Goal: Transaction & Acquisition: Purchase product/service

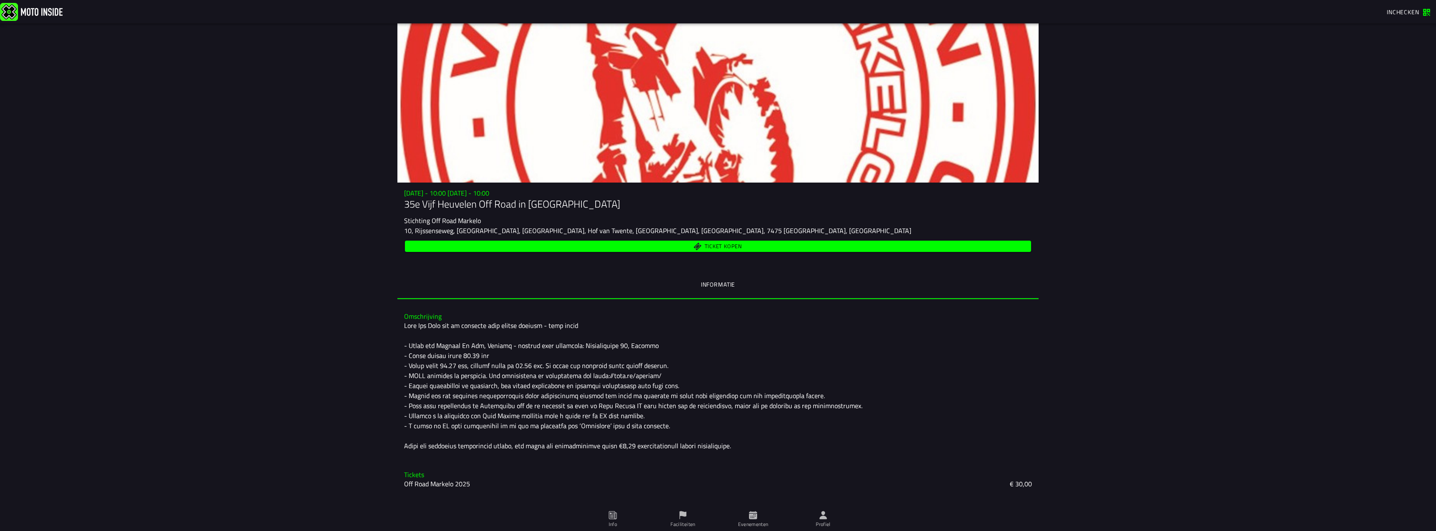
click at [660, 248] on span "Ticket kopen" at bounding box center [718, 246] width 616 height 8
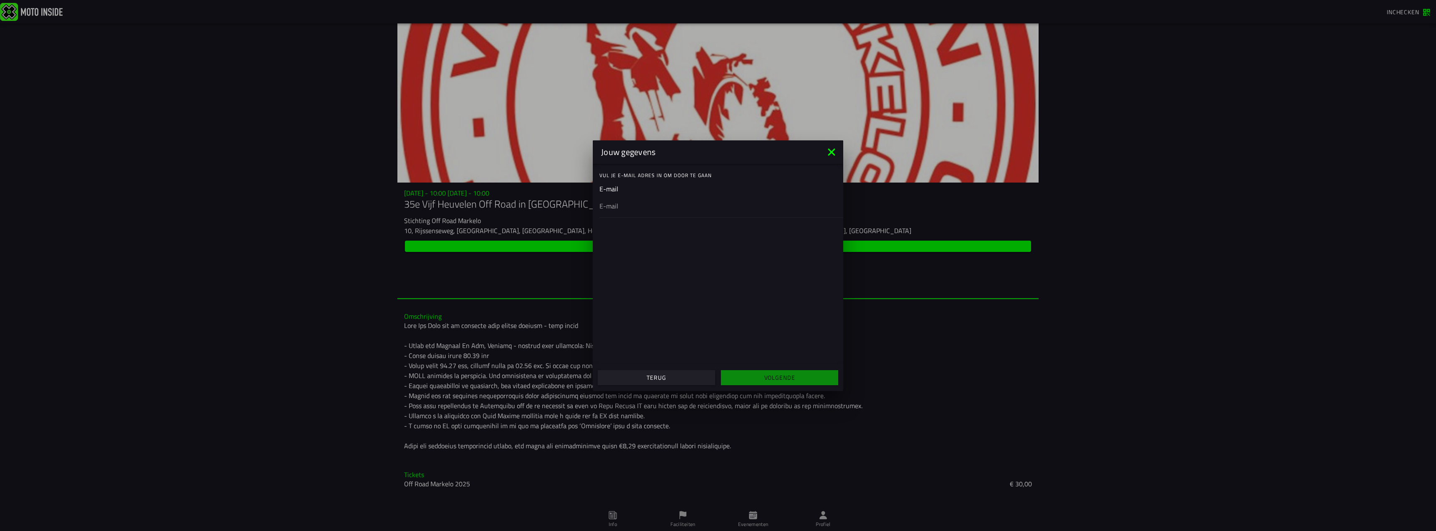
click at [621, 182] on div "Vul je E-mail adres in om door te gaan" at bounding box center [721, 175] width 244 height 17
click at [664, 212] on div at bounding box center [717, 205] width 237 height 23
click at [664, 210] on input "email" at bounding box center [717, 205] width 237 height 10
type input "[EMAIL_ADDRESS][DOMAIN_NAME]"
click at [0, 0] on slot "Volgende" at bounding box center [0, 0] width 0 height 0
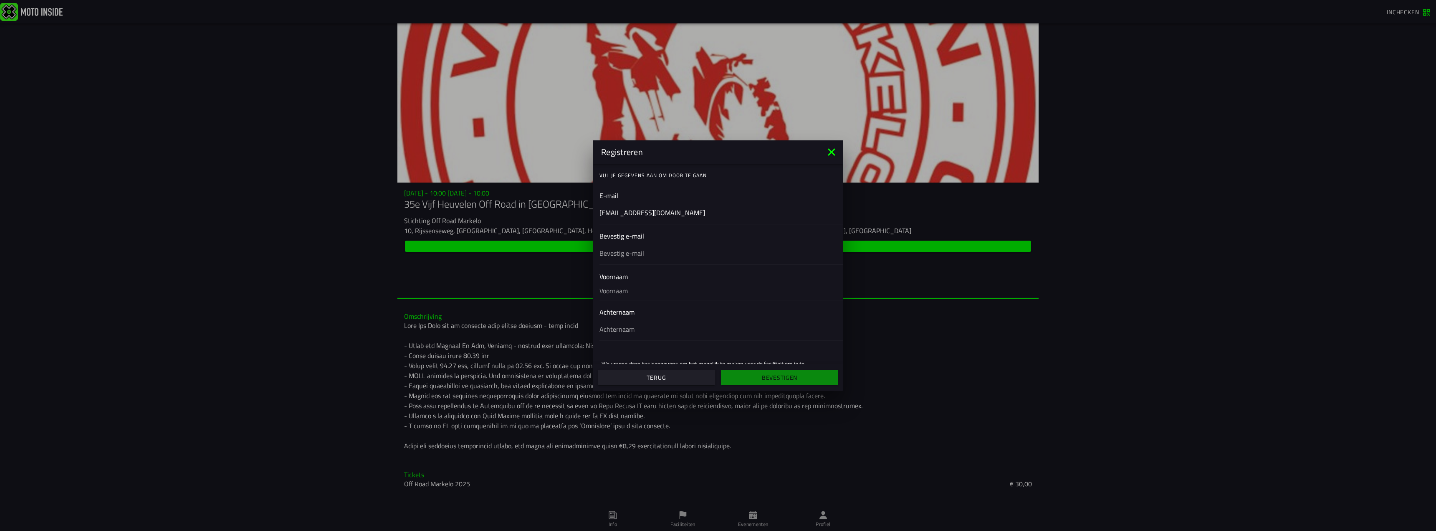
click at [657, 250] on input "text" at bounding box center [717, 253] width 237 height 10
type input "[EMAIL_ADDRESS][DOMAIN_NAME]"
type input "Nico"
type input "Andries"
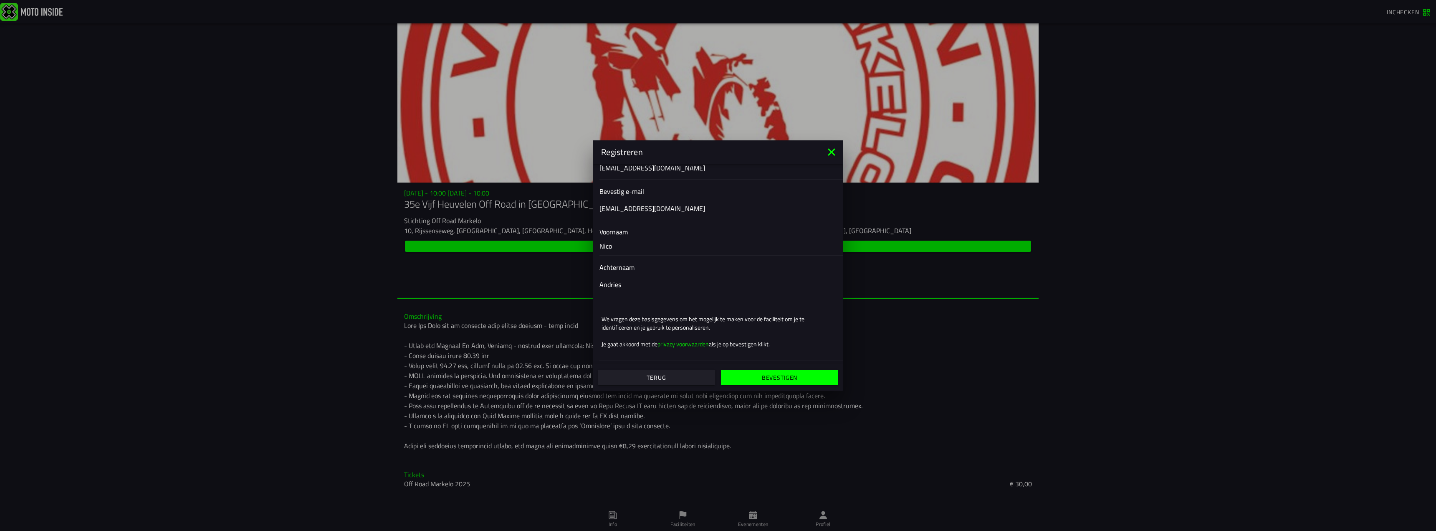
click at [748, 379] on span "Bevestigen" at bounding box center [779, 377] width 104 height 6
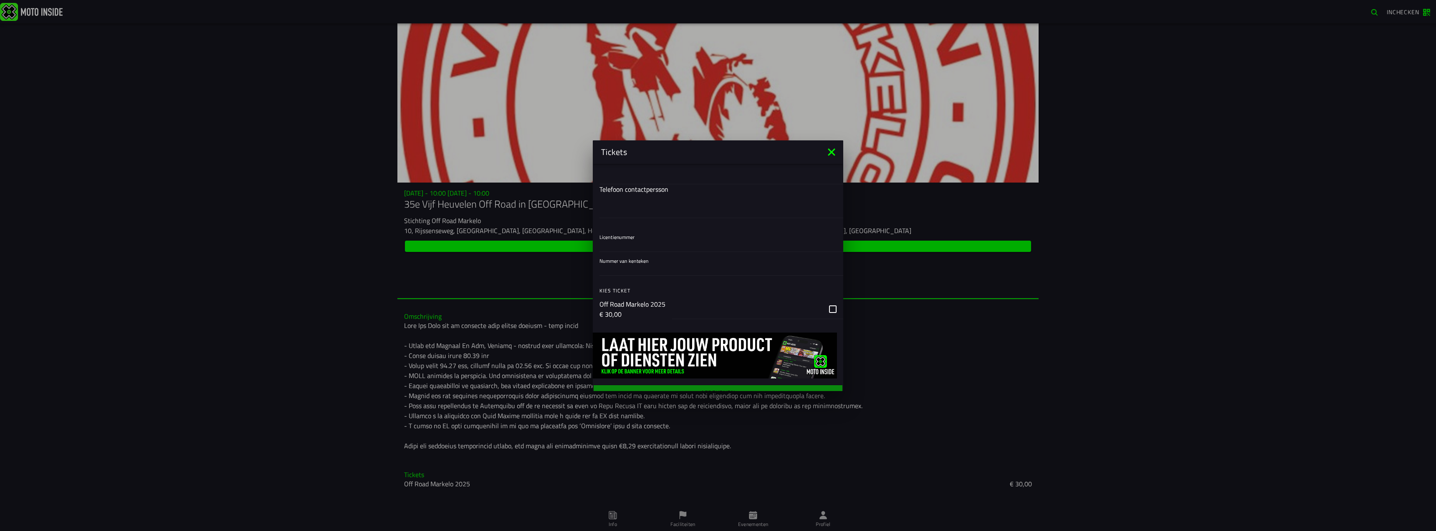
scroll to position [192, 0]
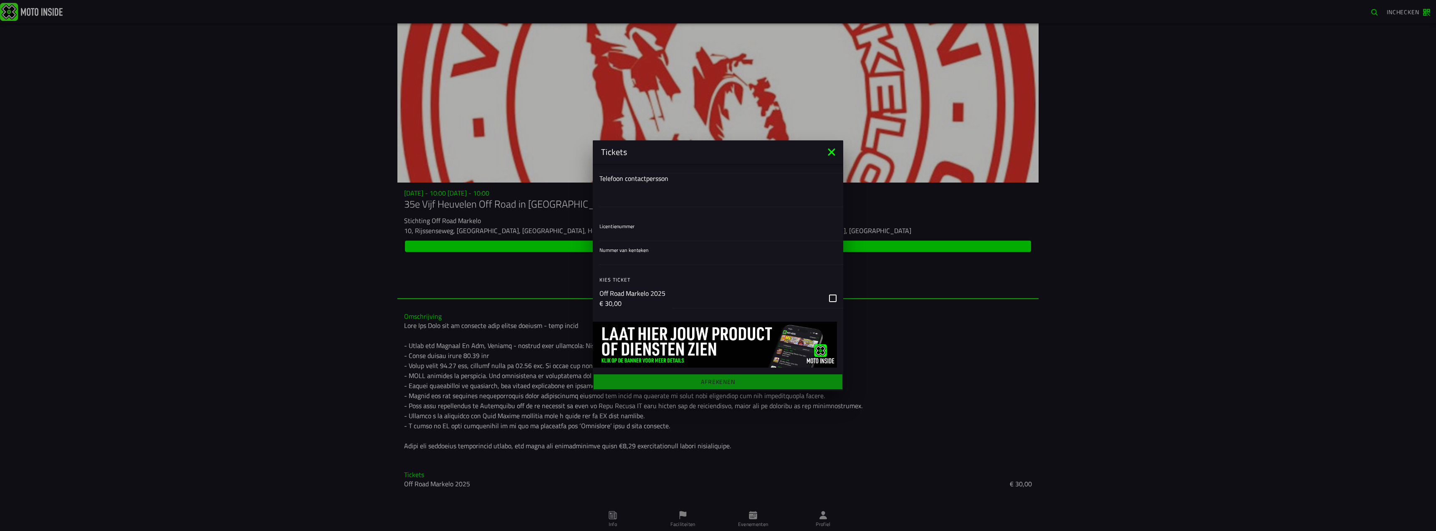
click at [831, 150] on icon at bounding box center [831, 151] width 13 height 13
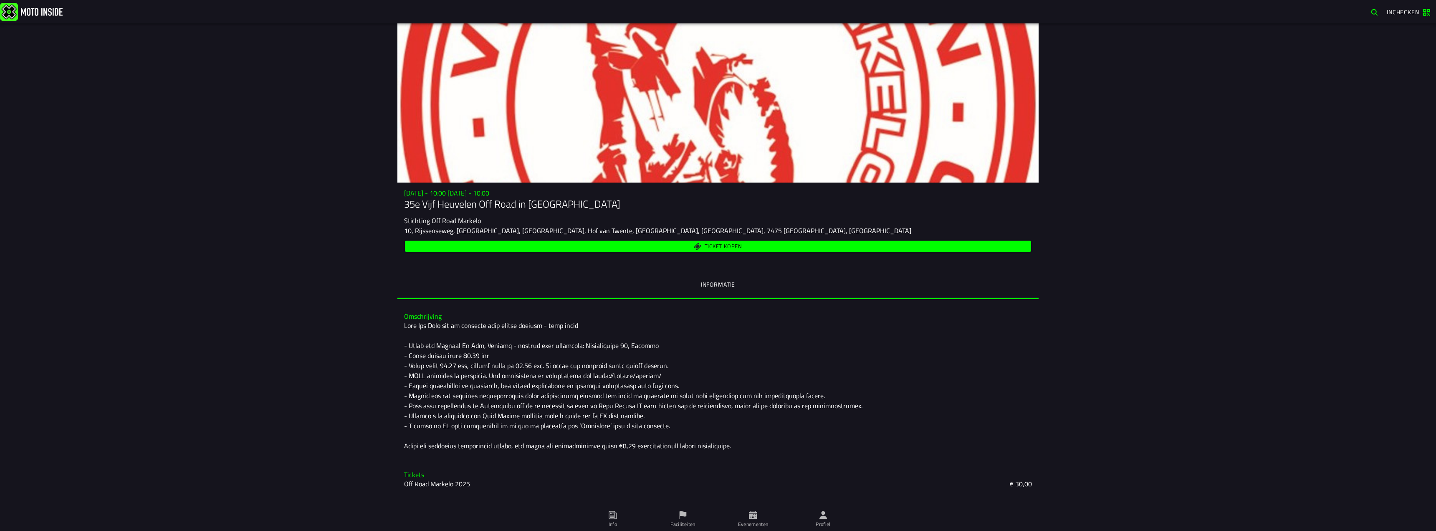
click at [753, 513] on icon at bounding box center [753, 514] width 8 height 8
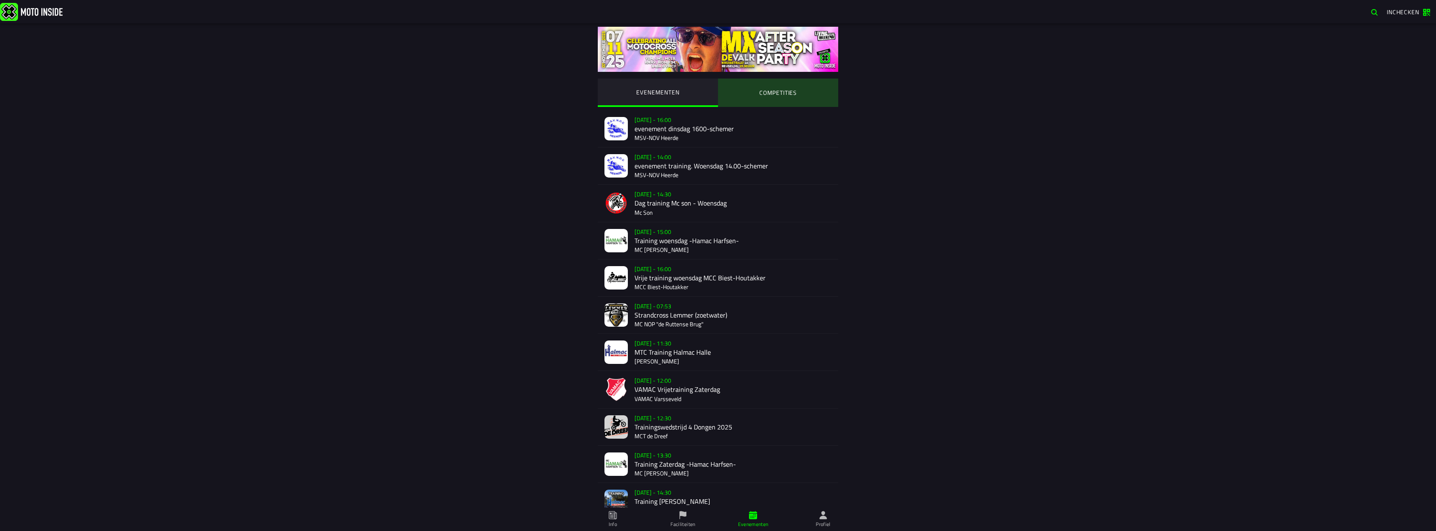
click at [788, 94] on ion-segment-button "COMPETITIES" at bounding box center [778, 92] width 120 height 28
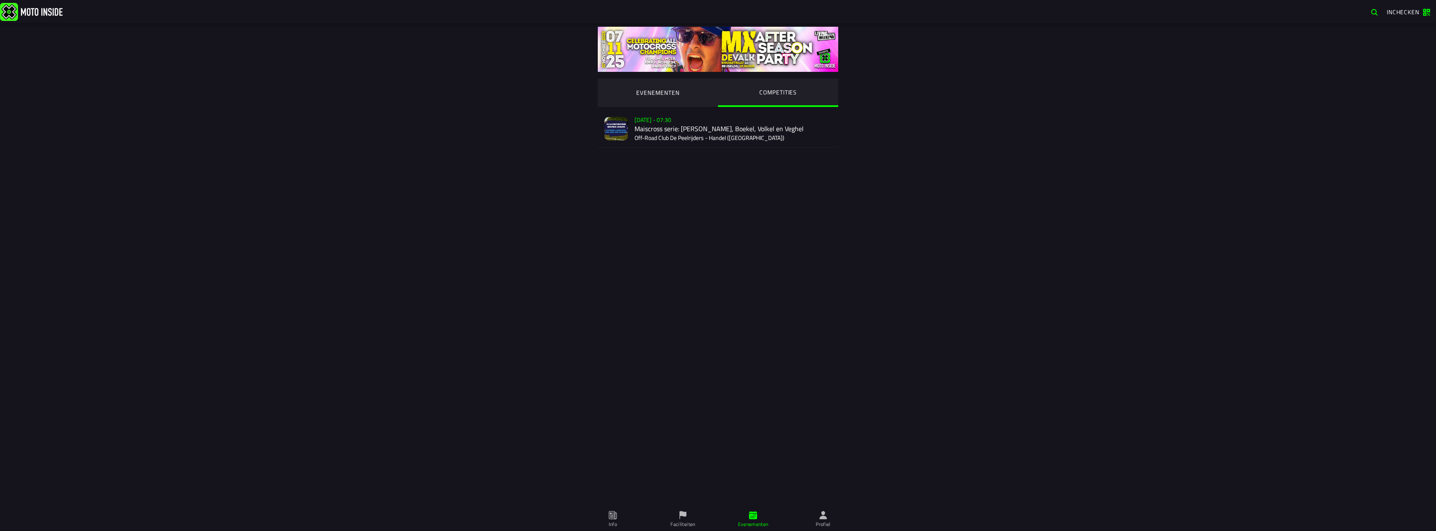
click at [664, 95] on ion-segment-button "EVENEMENTEN" at bounding box center [658, 92] width 120 height 28
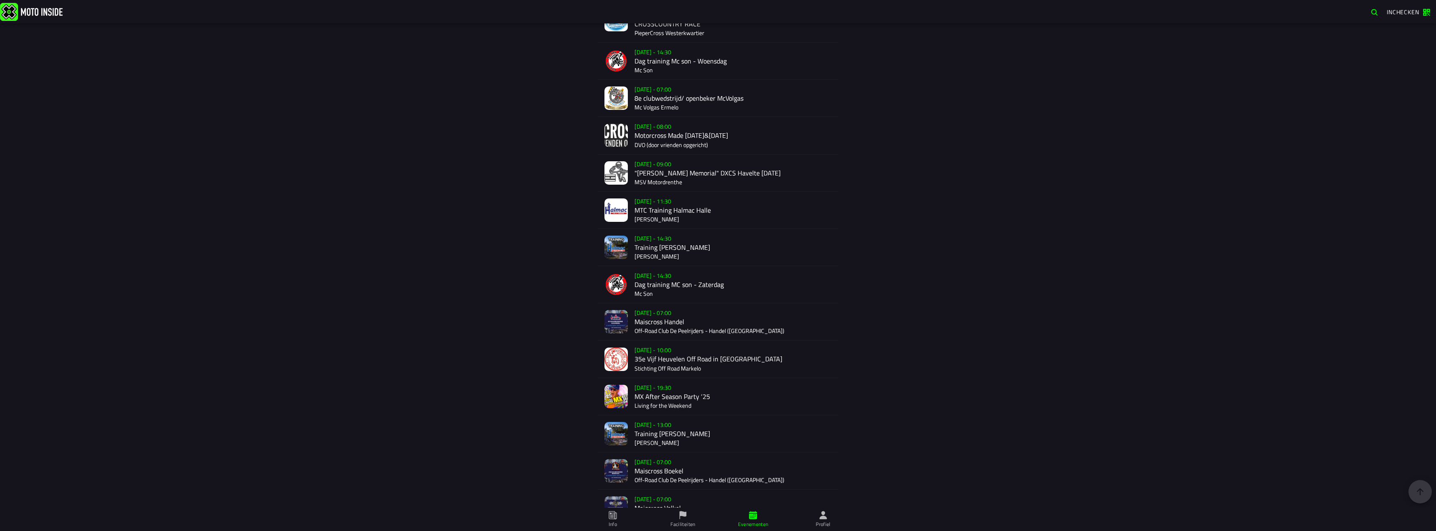
scroll to position [1278, 0]
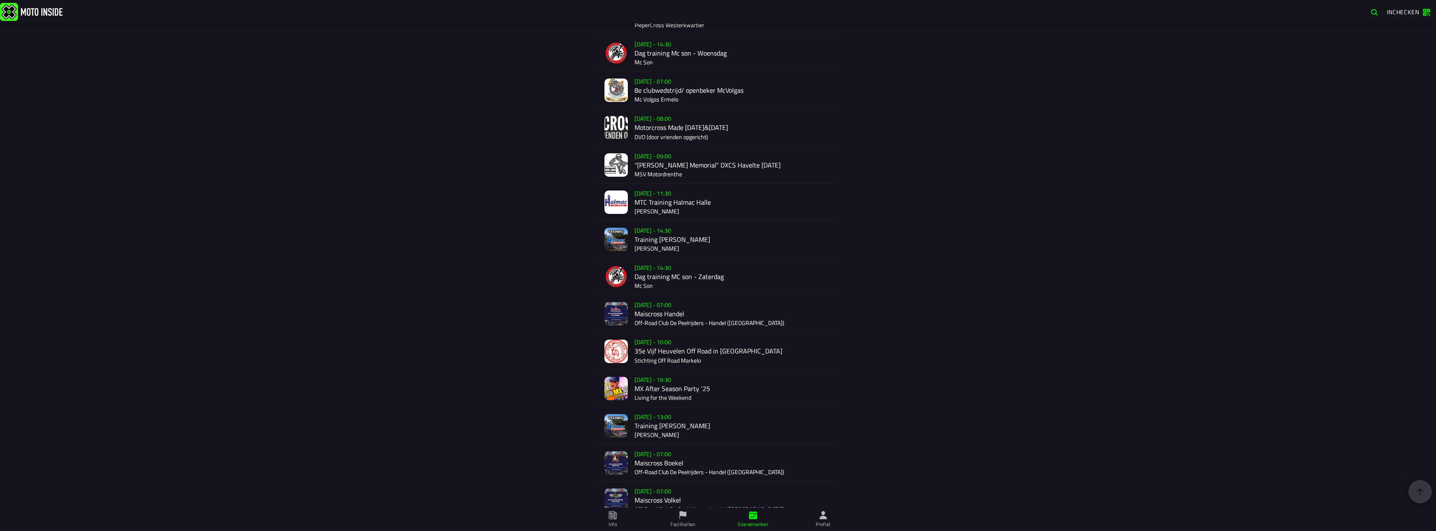
click at [652, 350] on div "[DATE] - 10:00 35e Vijf Heuvelen Off Road in [GEOGRAPHIC_DATA] Stichting Off Ro…" at bounding box center [732, 350] width 197 height 37
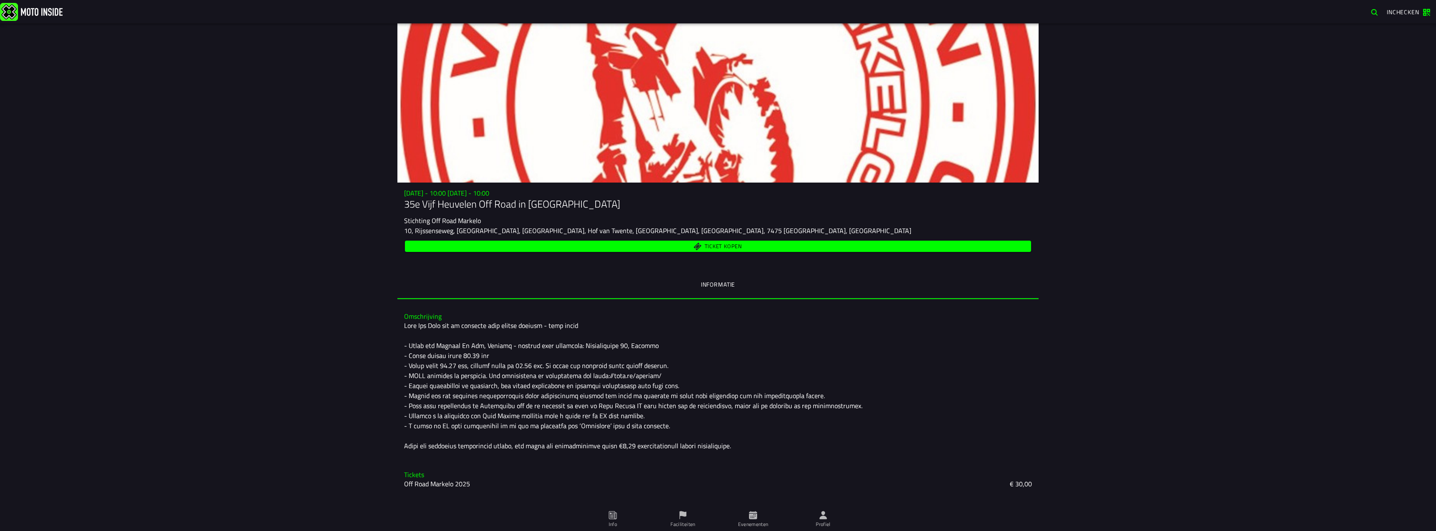
click at [710, 286] on ion-segment-button "Informatie" at bounding box center [717, 284] width 641 height 28
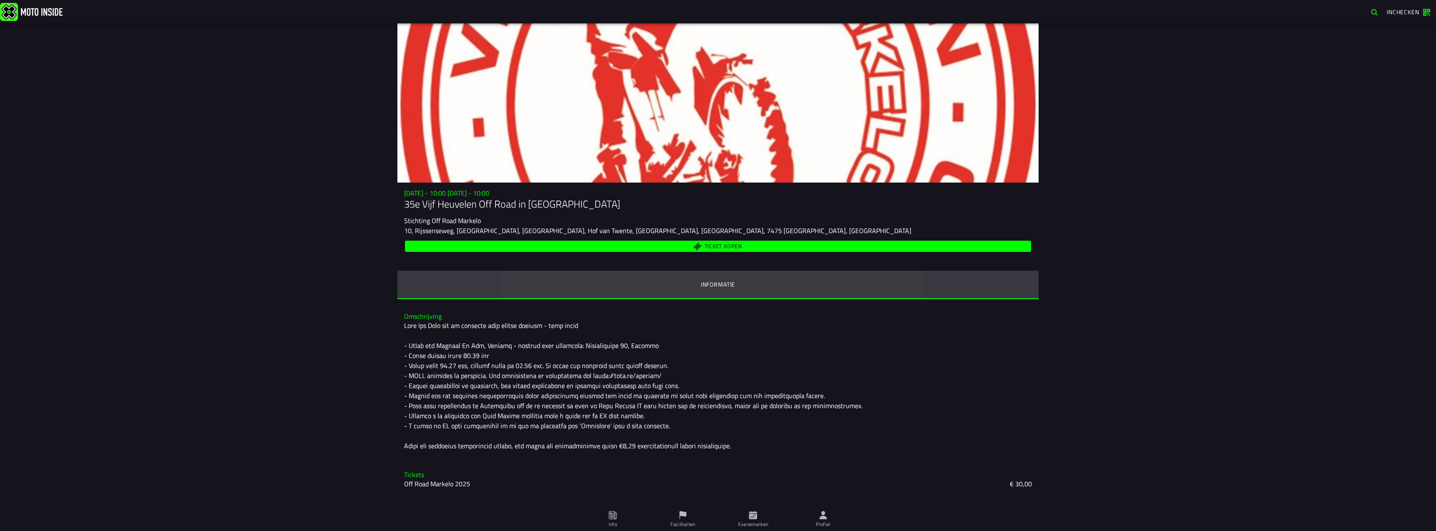
click at [711, 282] on ion-segment-button "Informatie" at bounding box center [717, 284] width 641 height 28
